Goal: Information Seeking & Learning: Learn about a topic

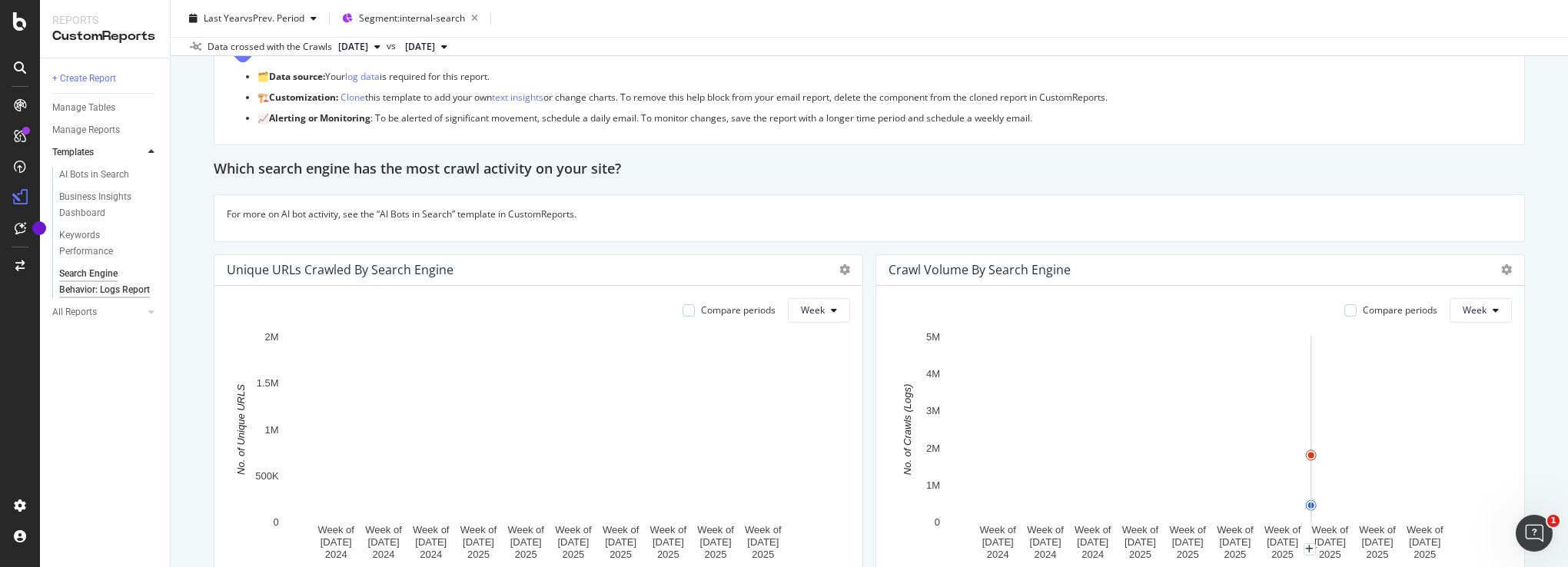
scroll to position [153, 0]
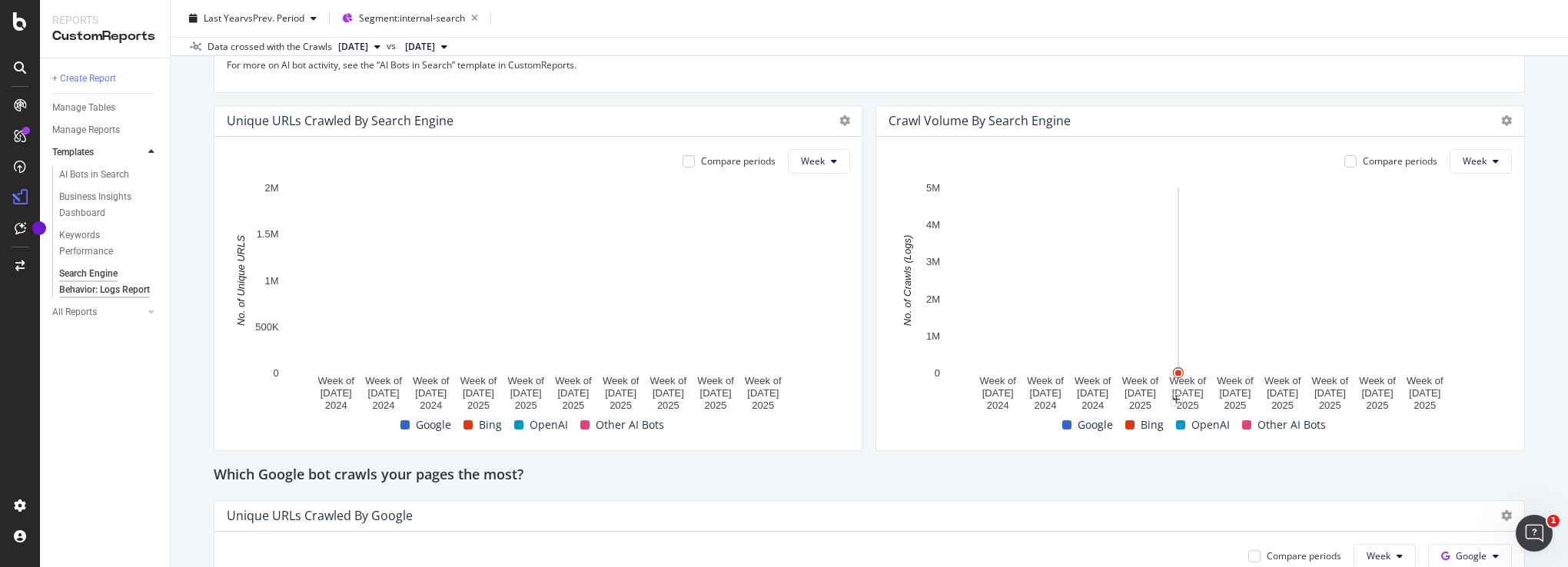
scroll to position [308, 0]
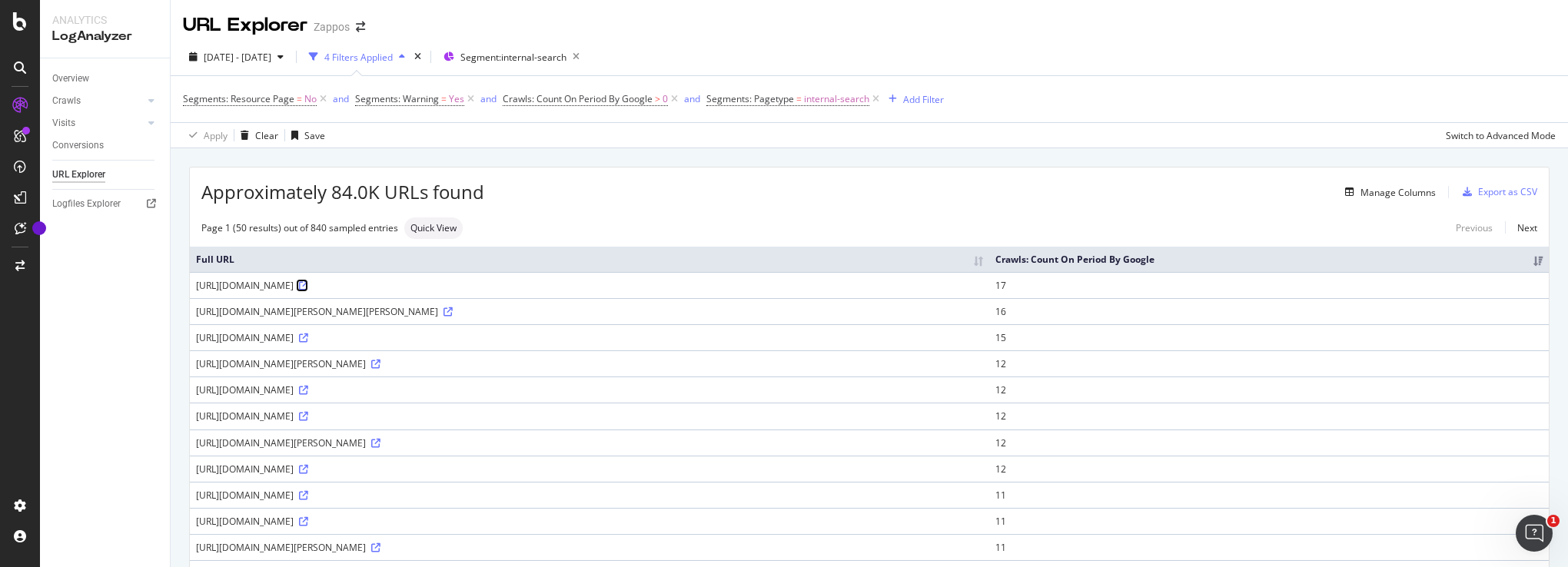
click at [309, 281] on icon at bounding box center [303, 286] width 9 height 9
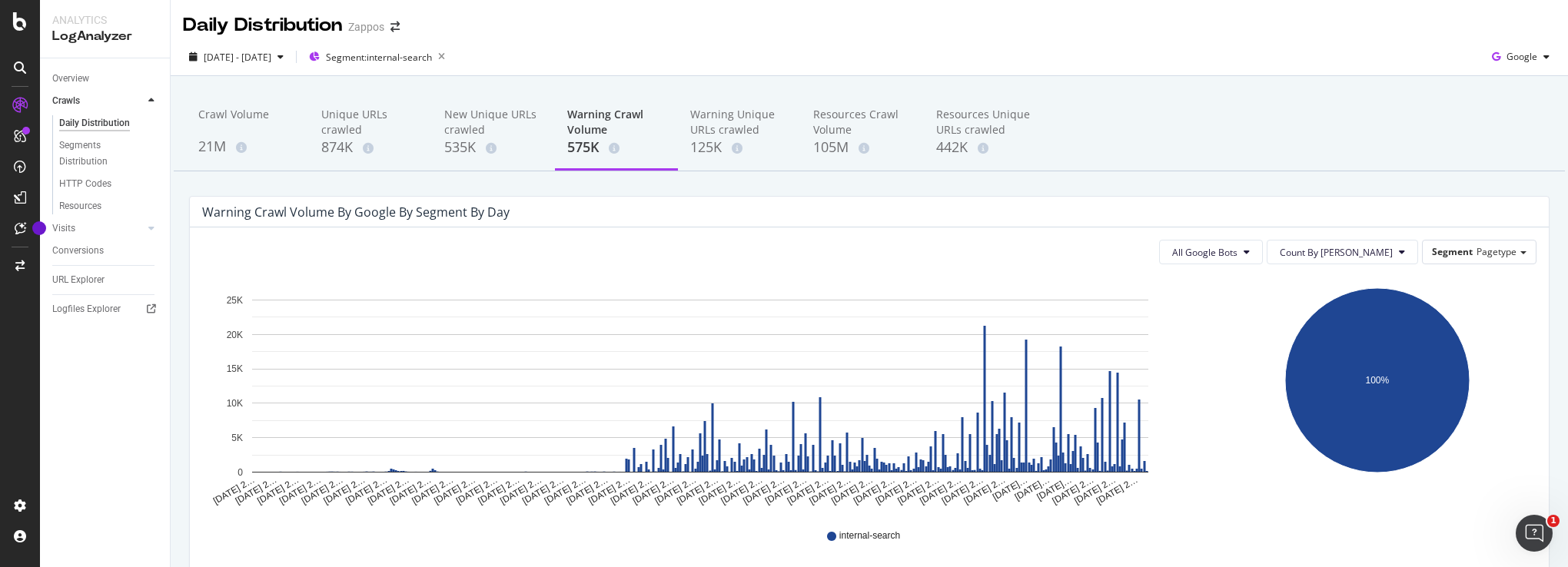
click at [588, 125] on div "Warning Crawl Volume" at bounding box center [616, 122] width 99 height 31
click at [713, 127] on div "Warning Unique URLs crawled" at bounding box center [739, 122] width 99 height 31
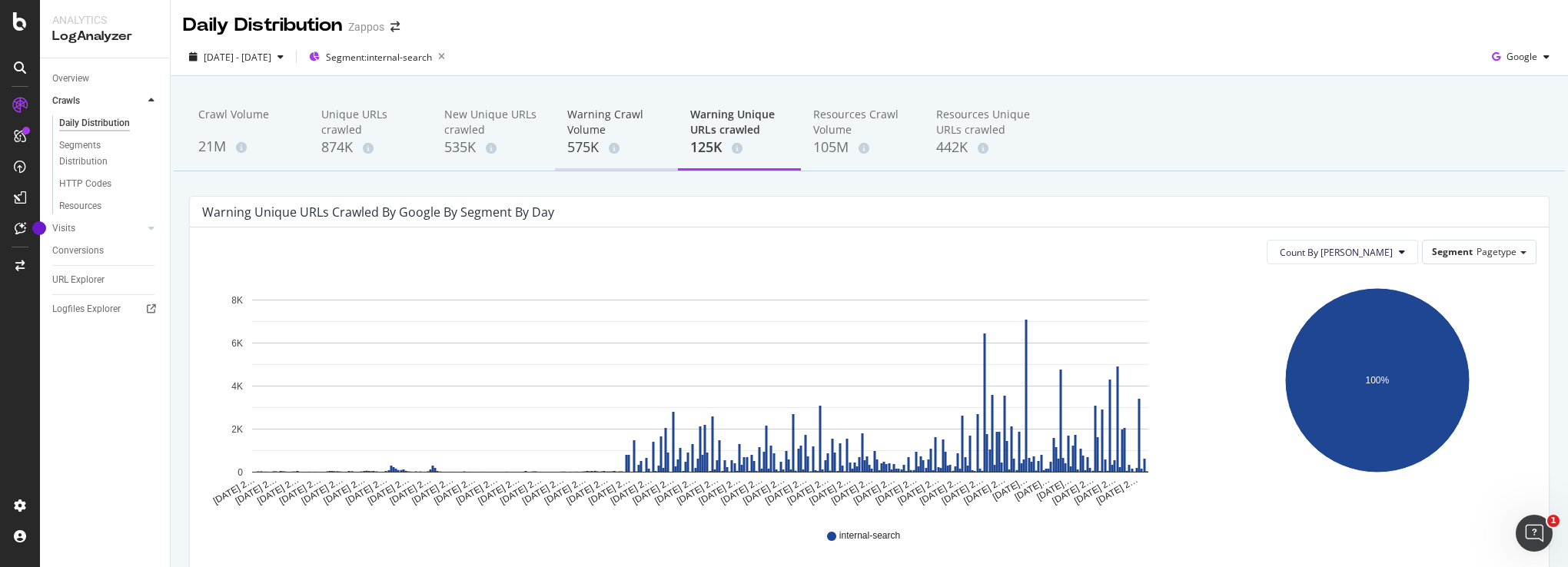
click at [581, 121] on div "Warning Crawl Volume" at bounding box center [616, 122] width 99 height 31
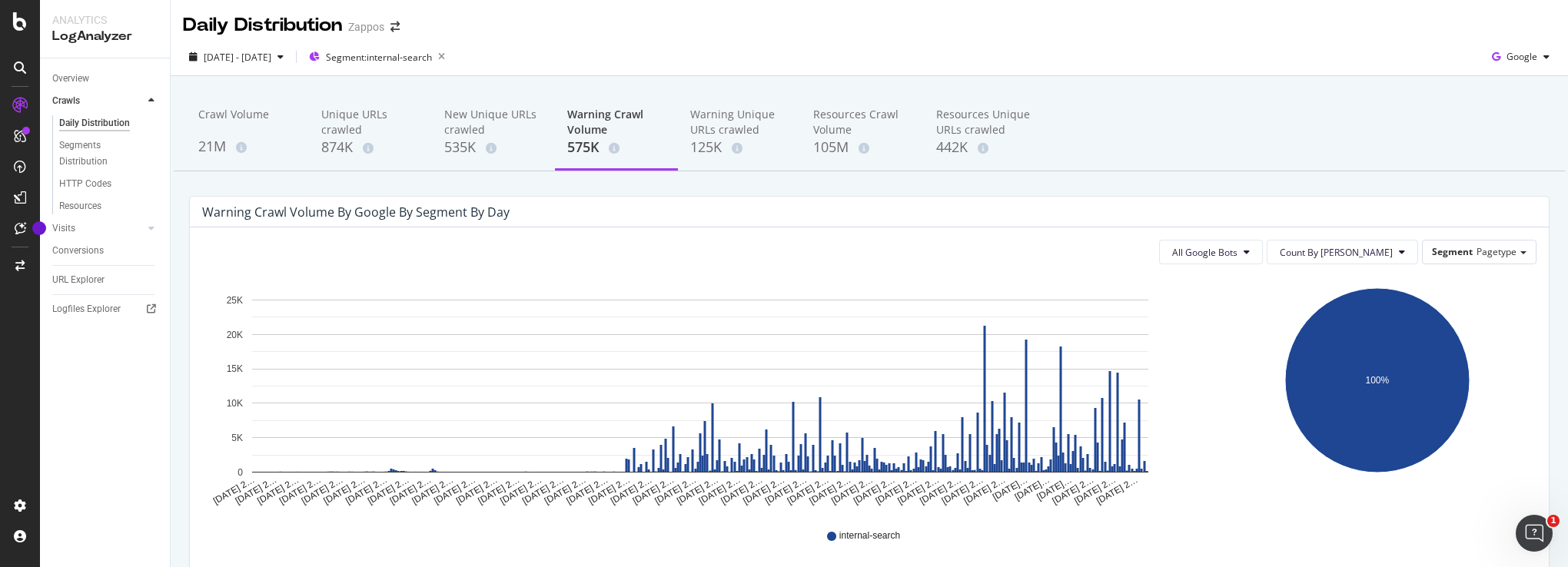
click at [582, 149] on div "575K" at bounding box center [616, 148] width 99 height 20
click at [73, 304] on div "Logfiles Explorer" at bounding box center [87, 309] width 69 height 16
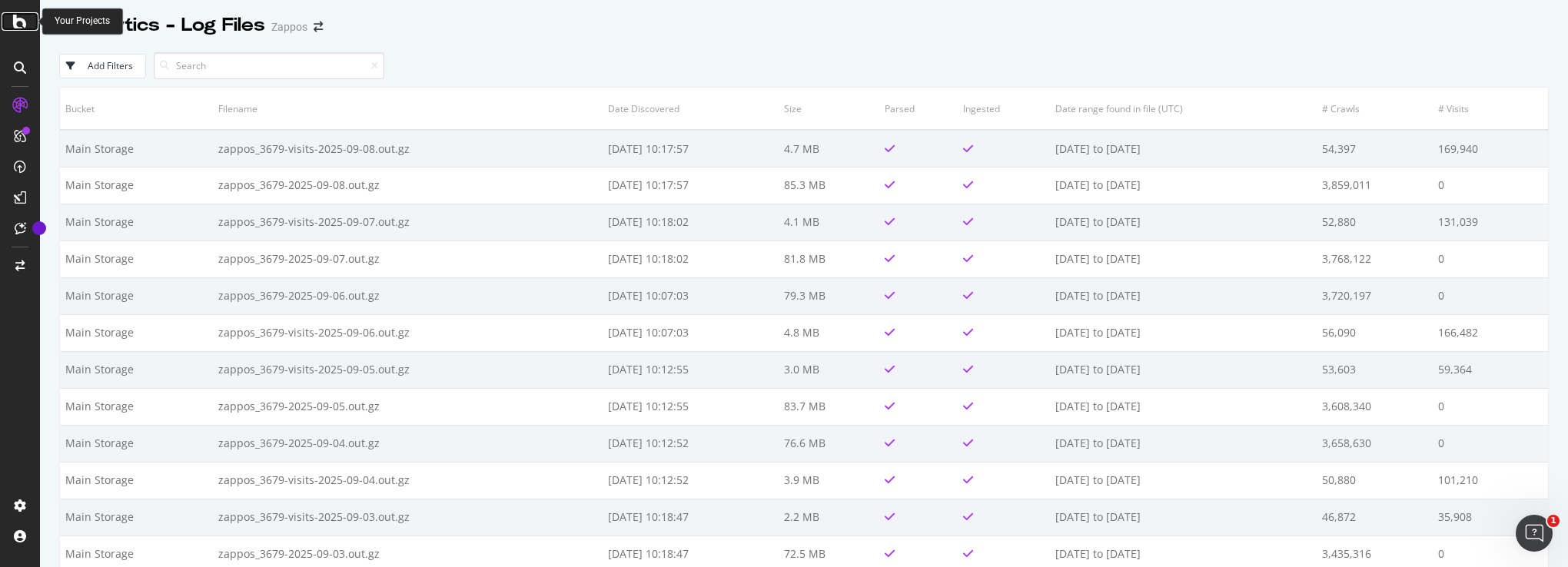
click at [20, 24] on icon at bounding box center [20, 21] width 14 height 19
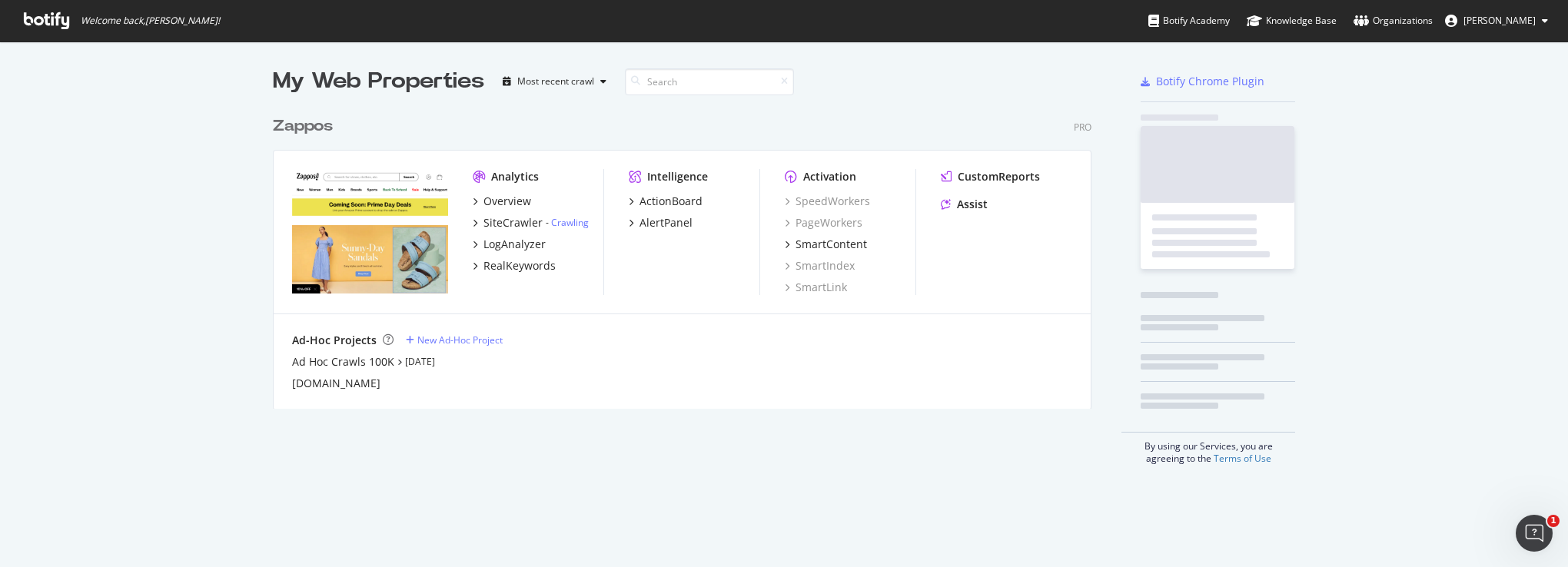
scroll to position [556, 1544]
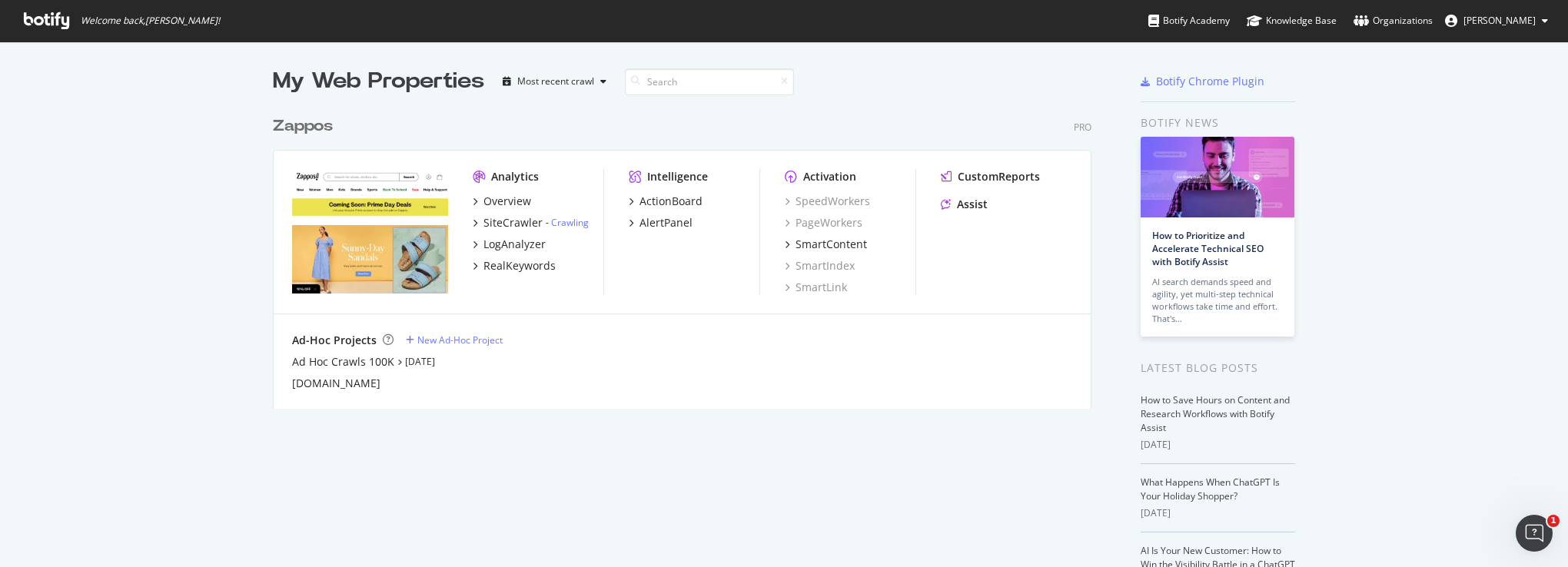
click at [296, 128] on div "Zappos" at bounding box center [302, 126] width 60 height 22
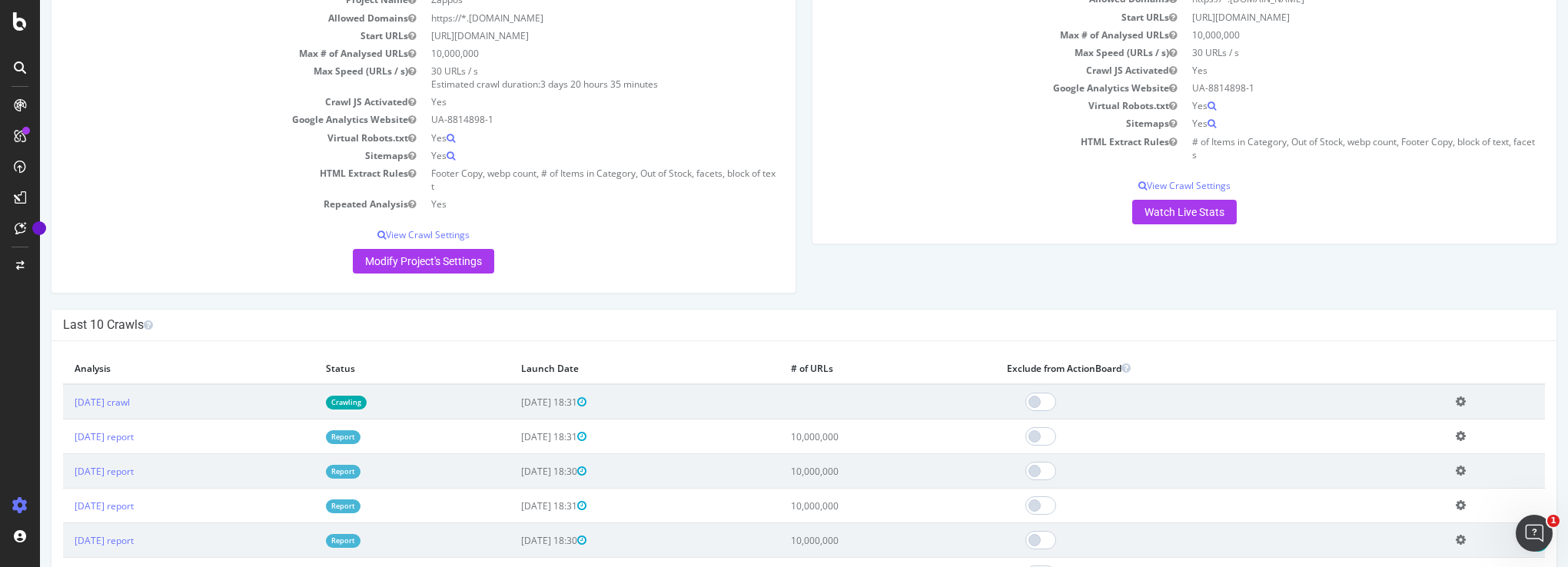
scroll to position [308, 0]
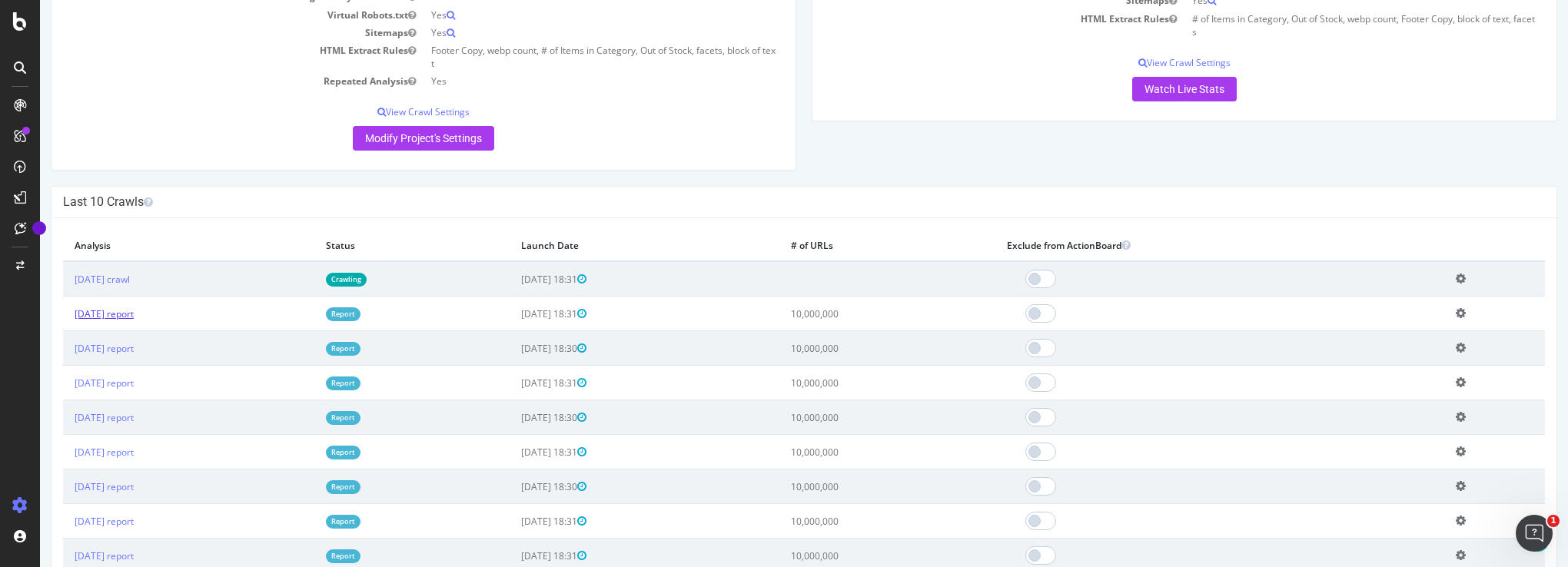
click at [131, 314] on link "[DATE] report" at bounding box center [104, 314] width 59 height 13
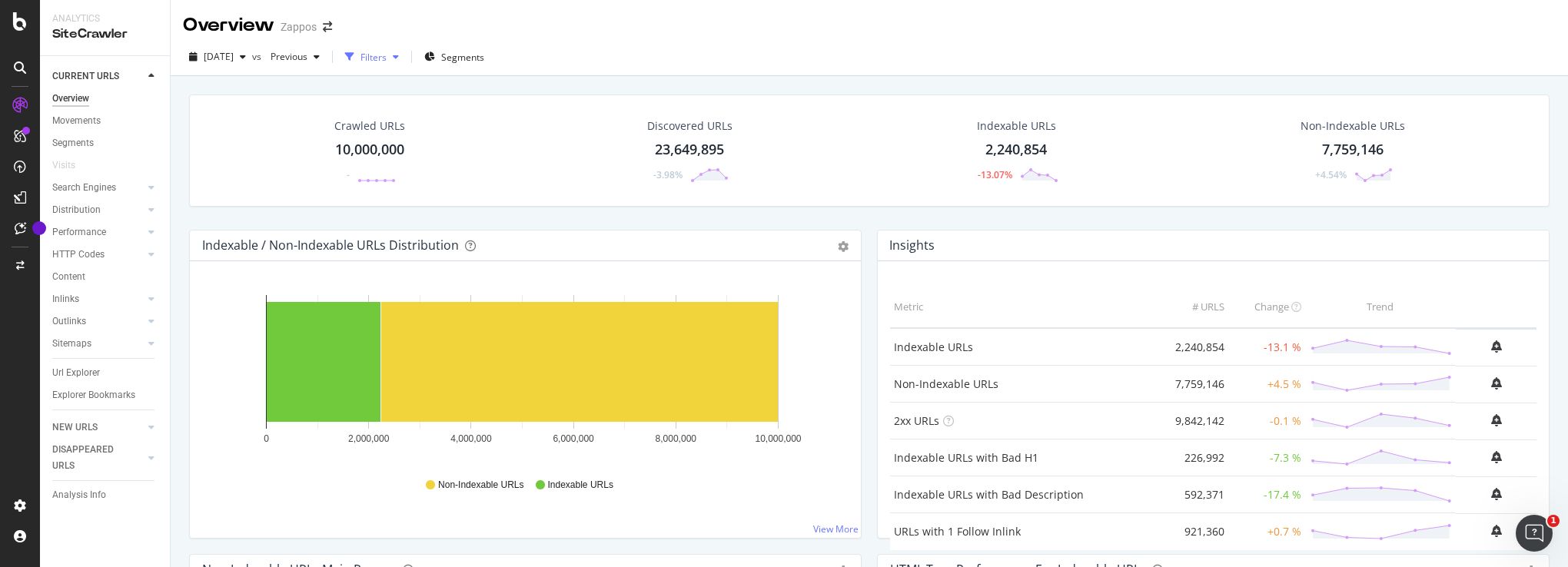
click at [405, 60] on div "button" at bounding box center [396, 56] width 19 height 9
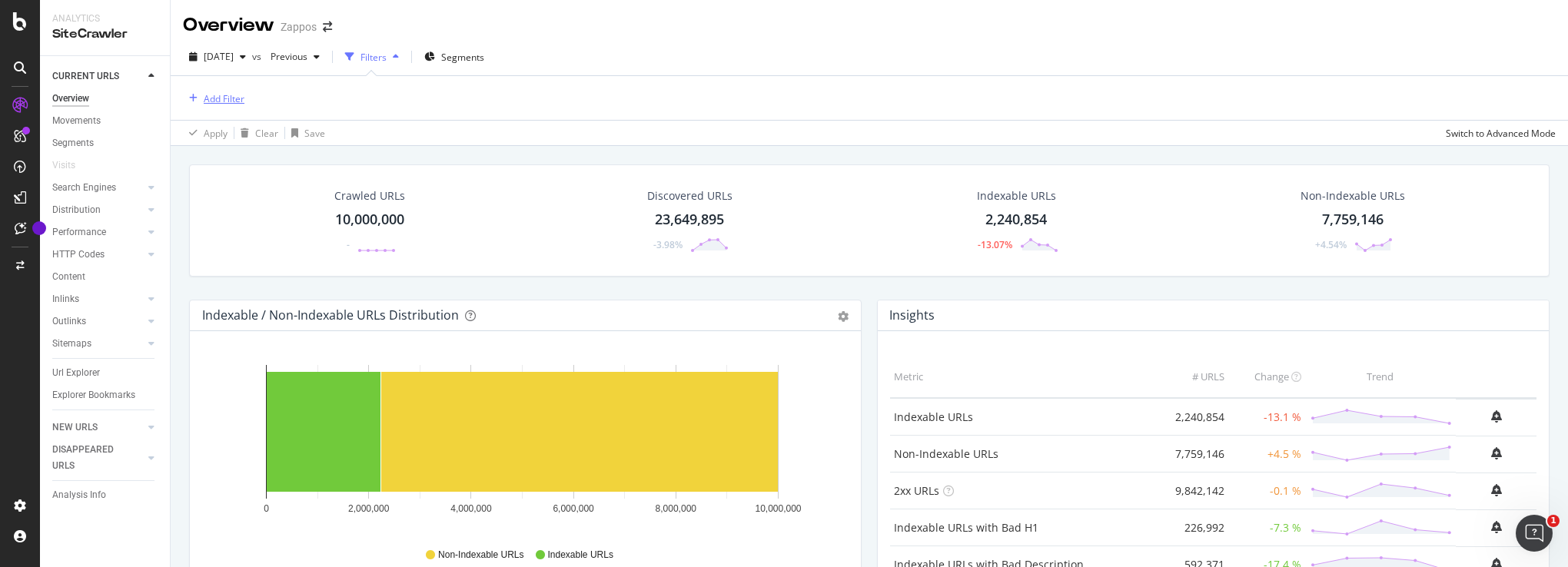
click at [212, 100] on div "Add Filter" at bounding box center [224, 99] width 41 height 13
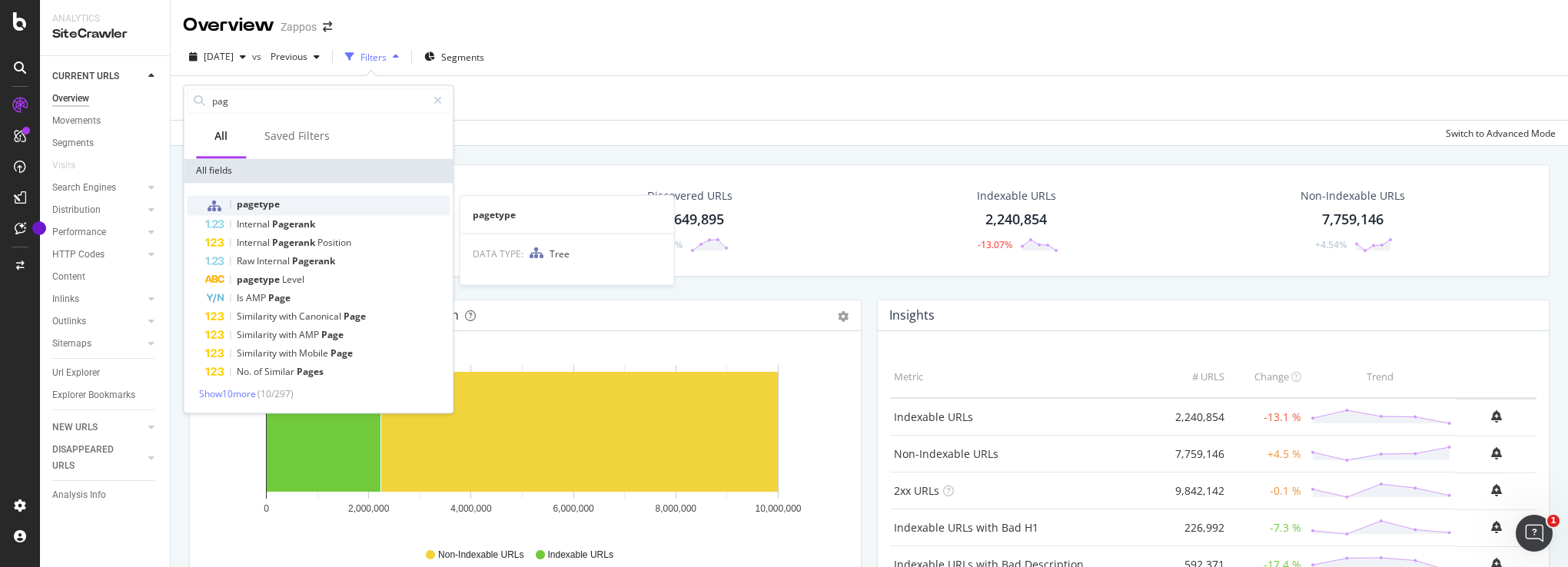
type input "pag"
click at [252, 204] on span "pagetype" at bounding box center [258, 204] width 43 height 13
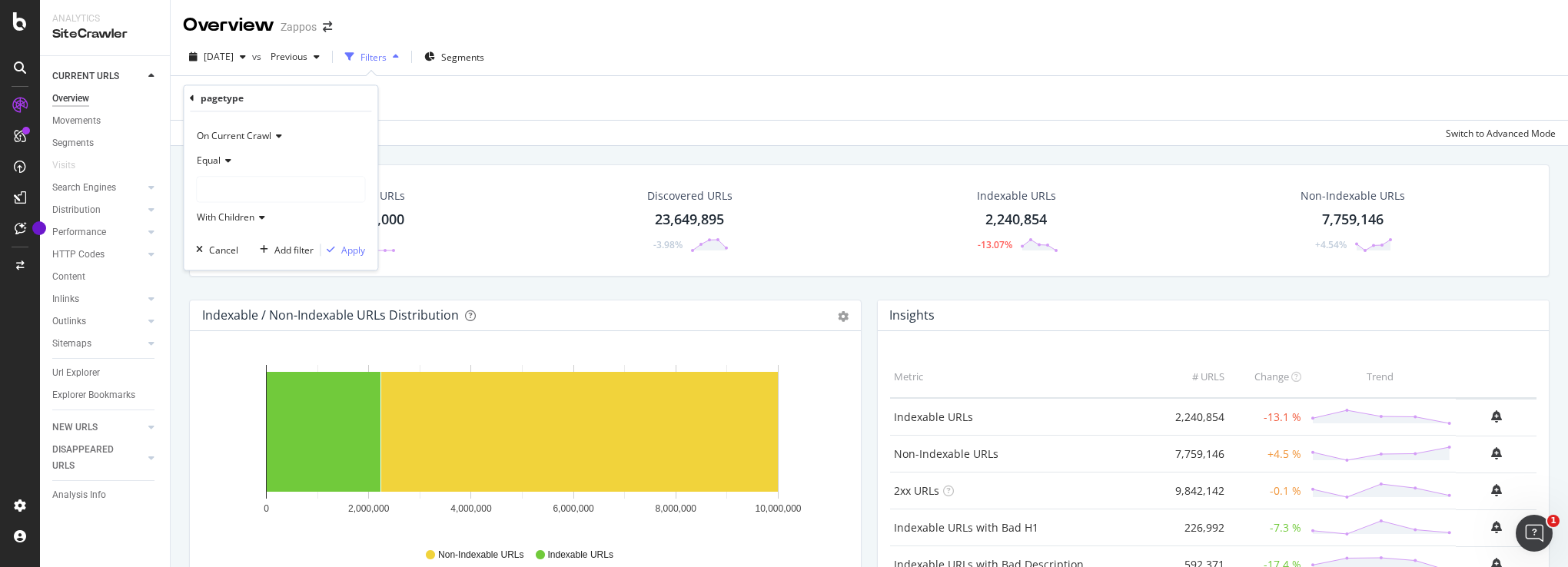
click at [283, 189] on div at bounding box center [280, 189] width 167 height 24
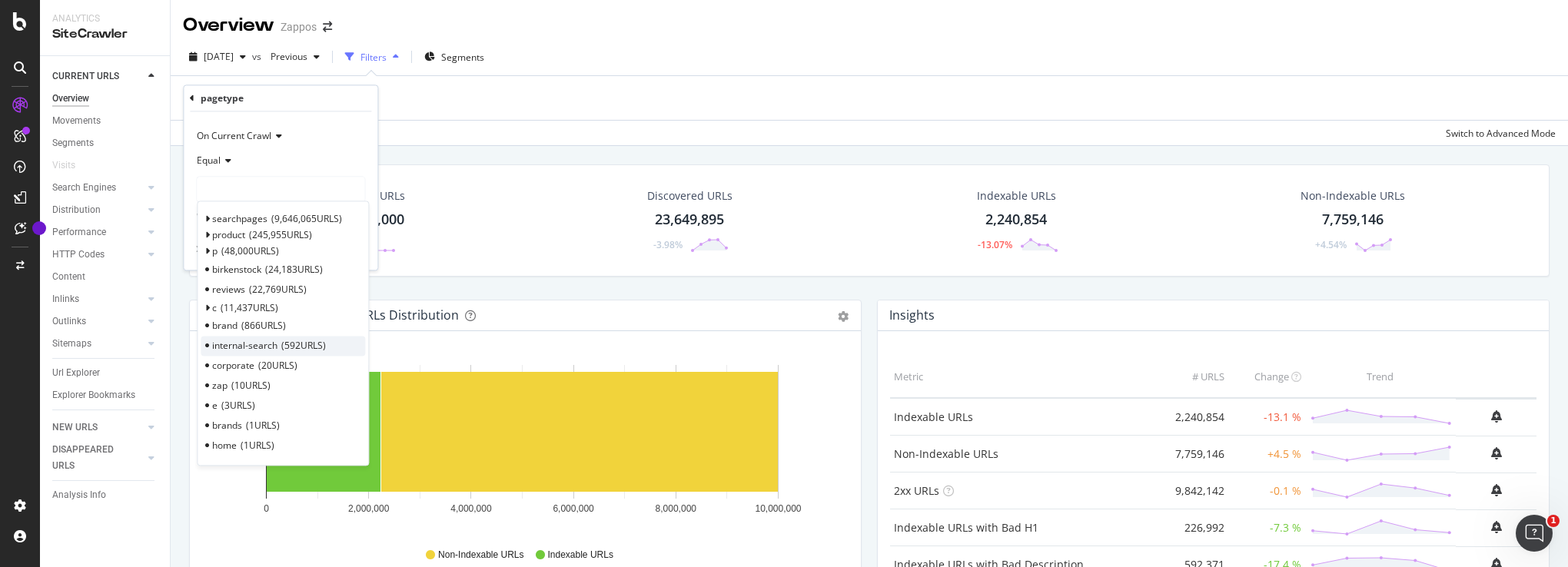
click at [260, 340] on span "internal-search" at bounding box center [245, 346] width 65 height 13
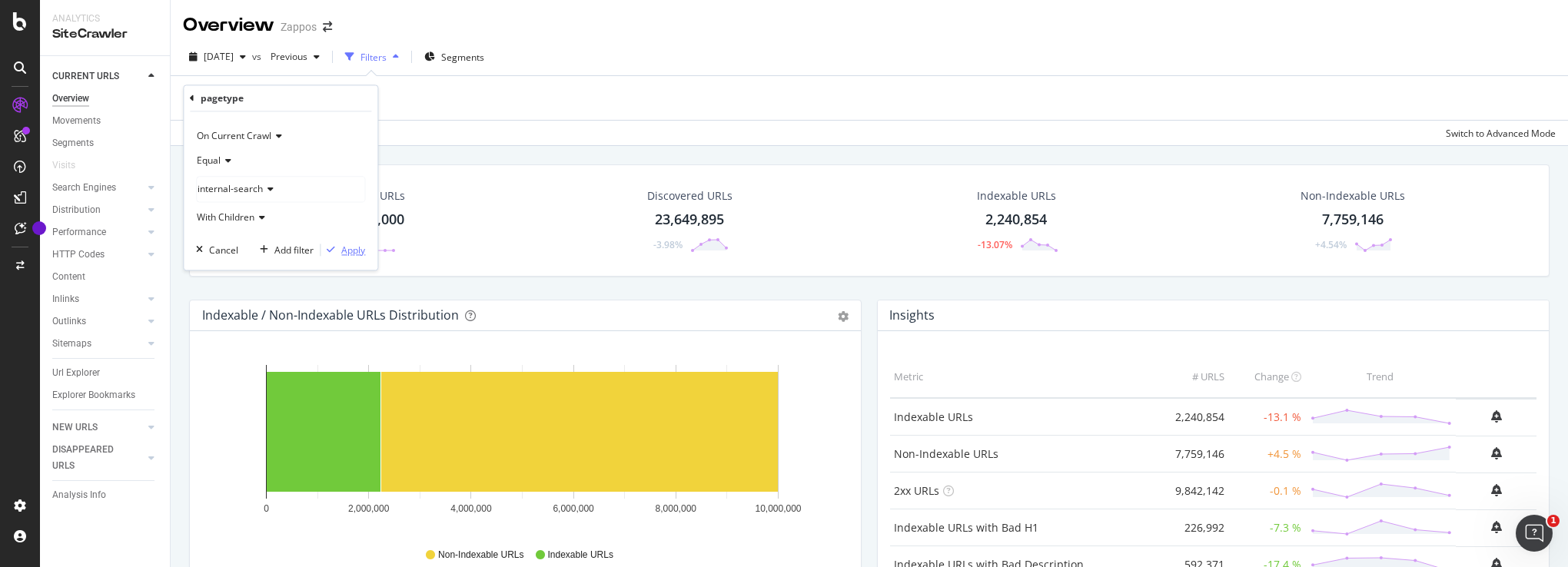
click at [343, 249] on div "Apply" at bounding box center [353, 250] width 24 height 13
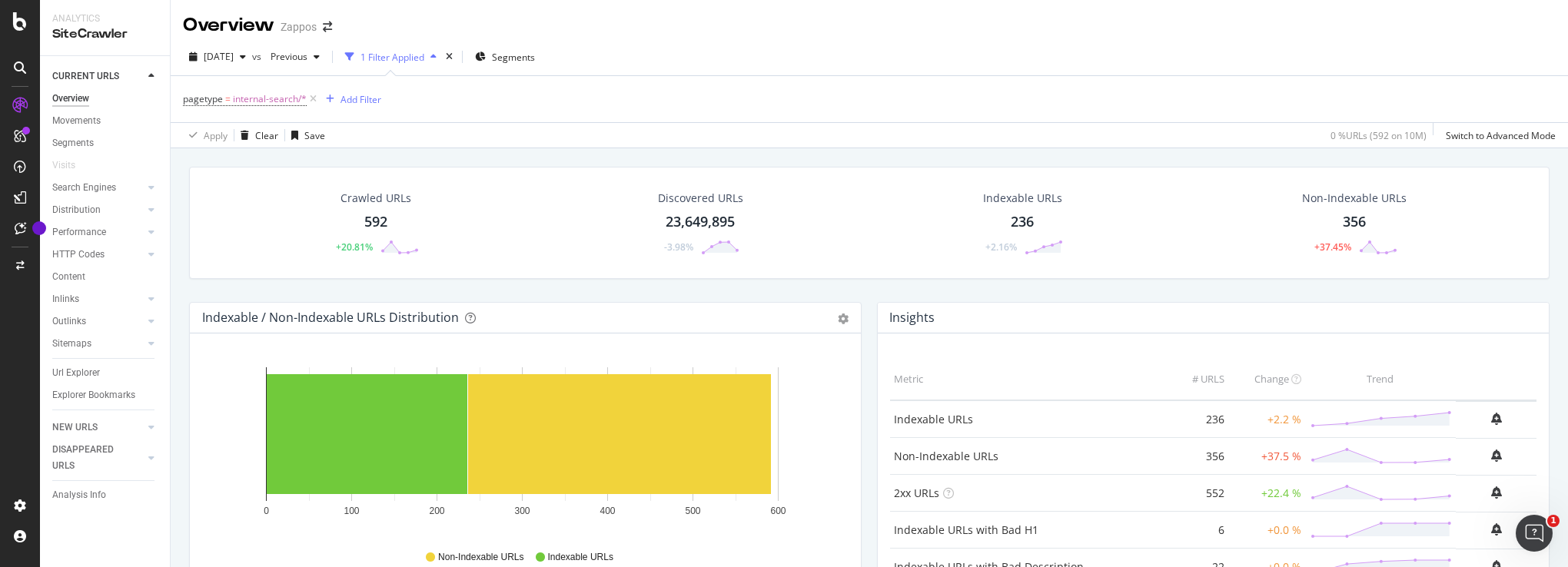
click at [999, 73] on div "[DATE] vs Previous 1 Filter Applied Segments" at bounding box center [869, 60] width 1397 height 31
